Goal: Task Accomplishment & Management: Use online tool/utility

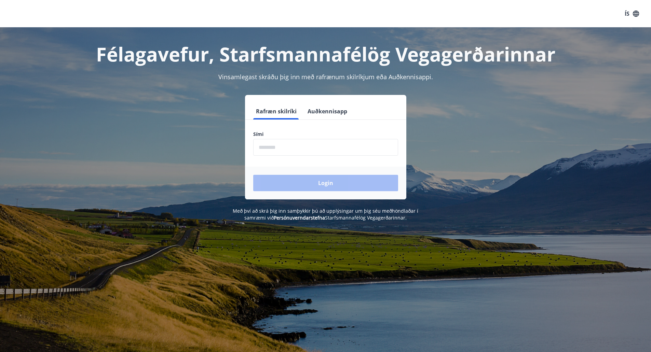
click at [293, 145] on input "phone" at bounding box center [325, 147] width 145 height 17
type input "********"
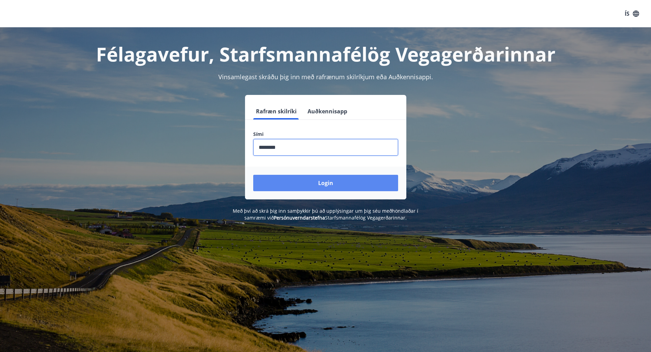
click at [317, 181] on button "Login" at bounding box center [325, 183] width 145 height 16
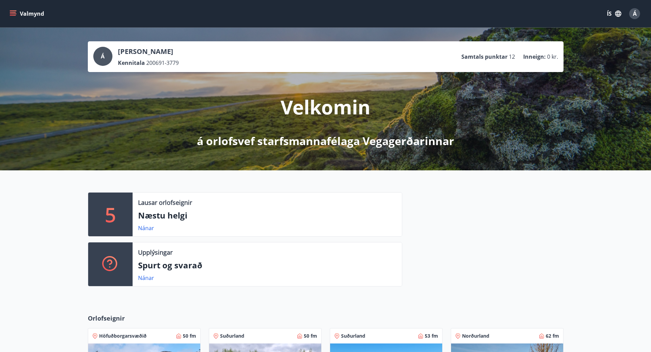
click at [12, 12] on icon "menu" at bounding box center [13, 12] width 6 height 1
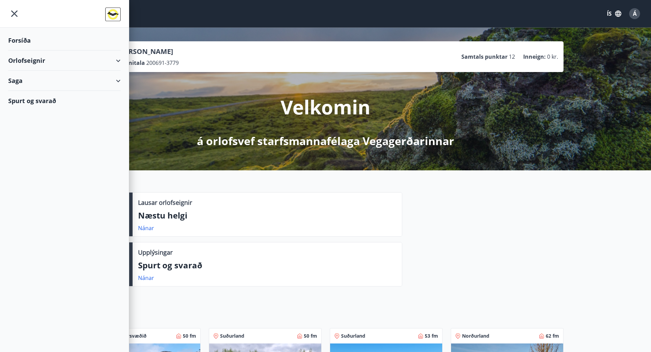
click at [52, 62] on div "Orlofseignir" at bounding box center [64, 61] width 112 height 20
click at [20, 112] on div "Saga" at bounding box center [64, 109] width 112 height 20
click at [47, 91] on div "Bókunardagatal" at bounding box center [65, 92] width 102 height 14
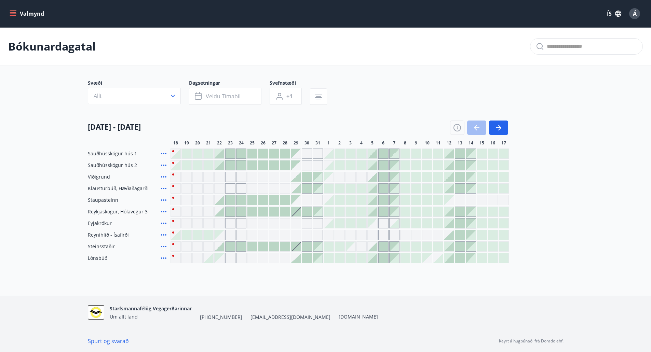
scroll to position [1, 0]
